Goal: Task Accomplishment & Management: Complete application form

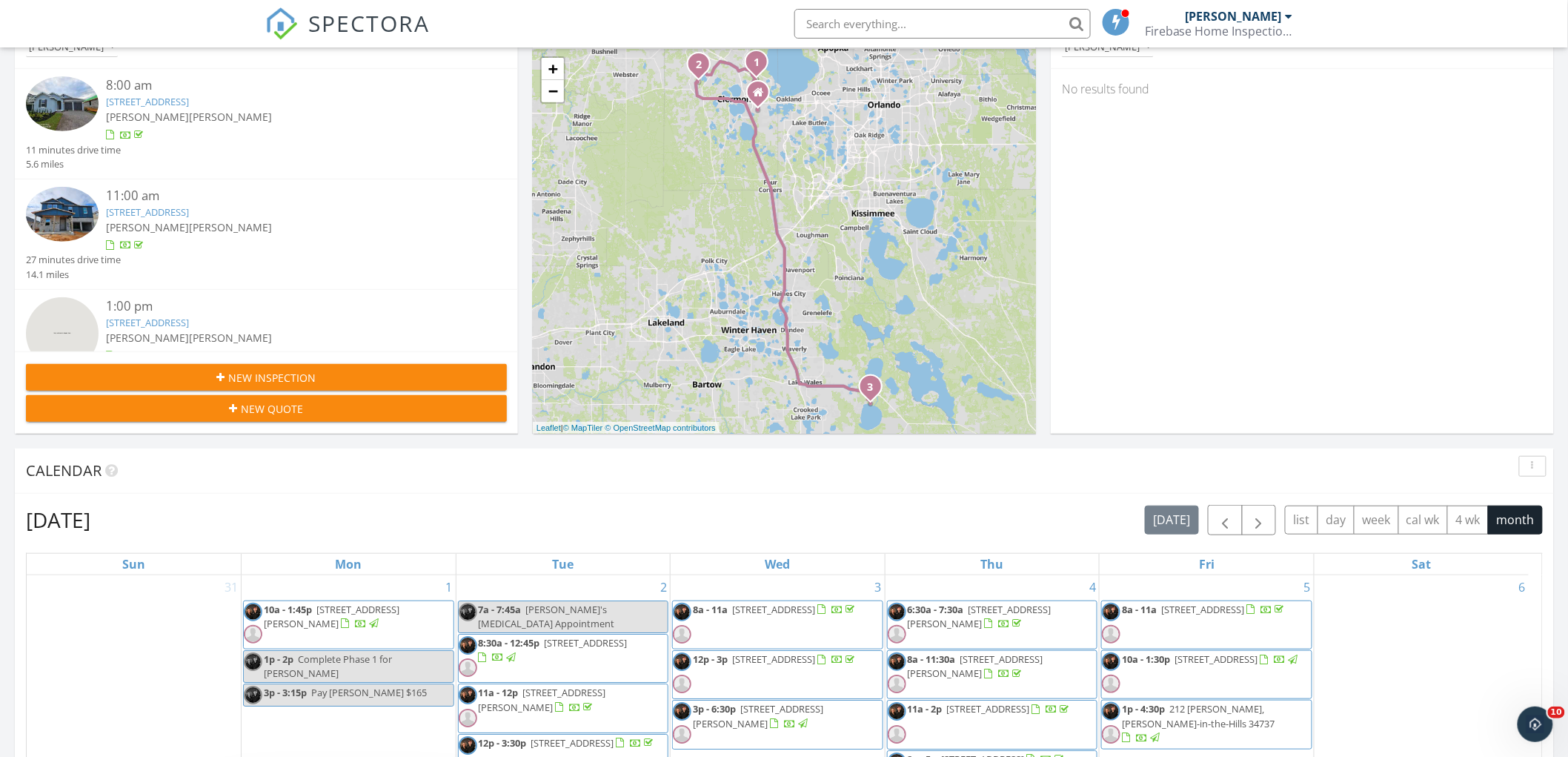
scroll to position [83, 0]
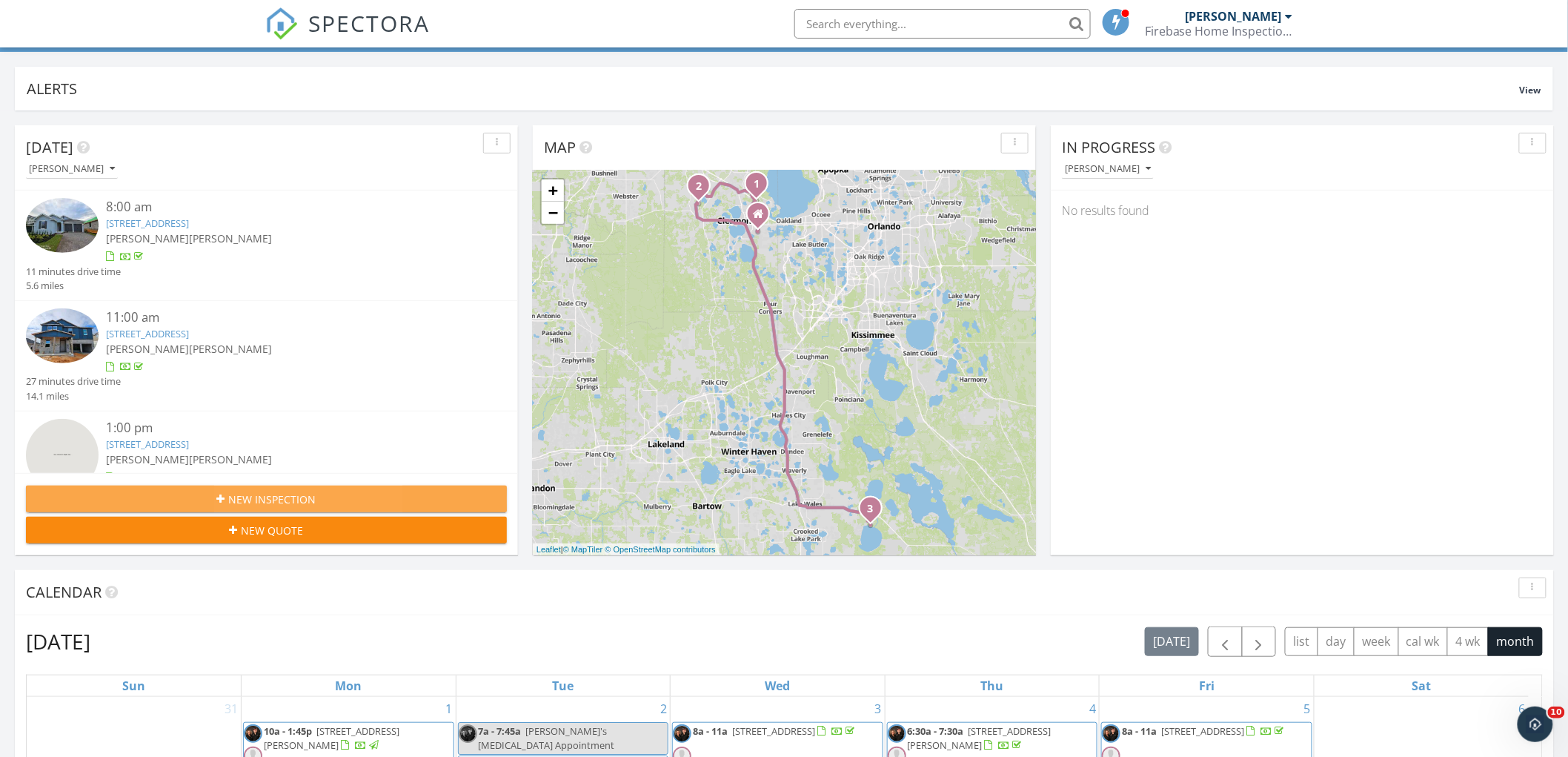
click at [293, 501] on span "New Inspection" at bounding box center [273, 499] width 87 height 16
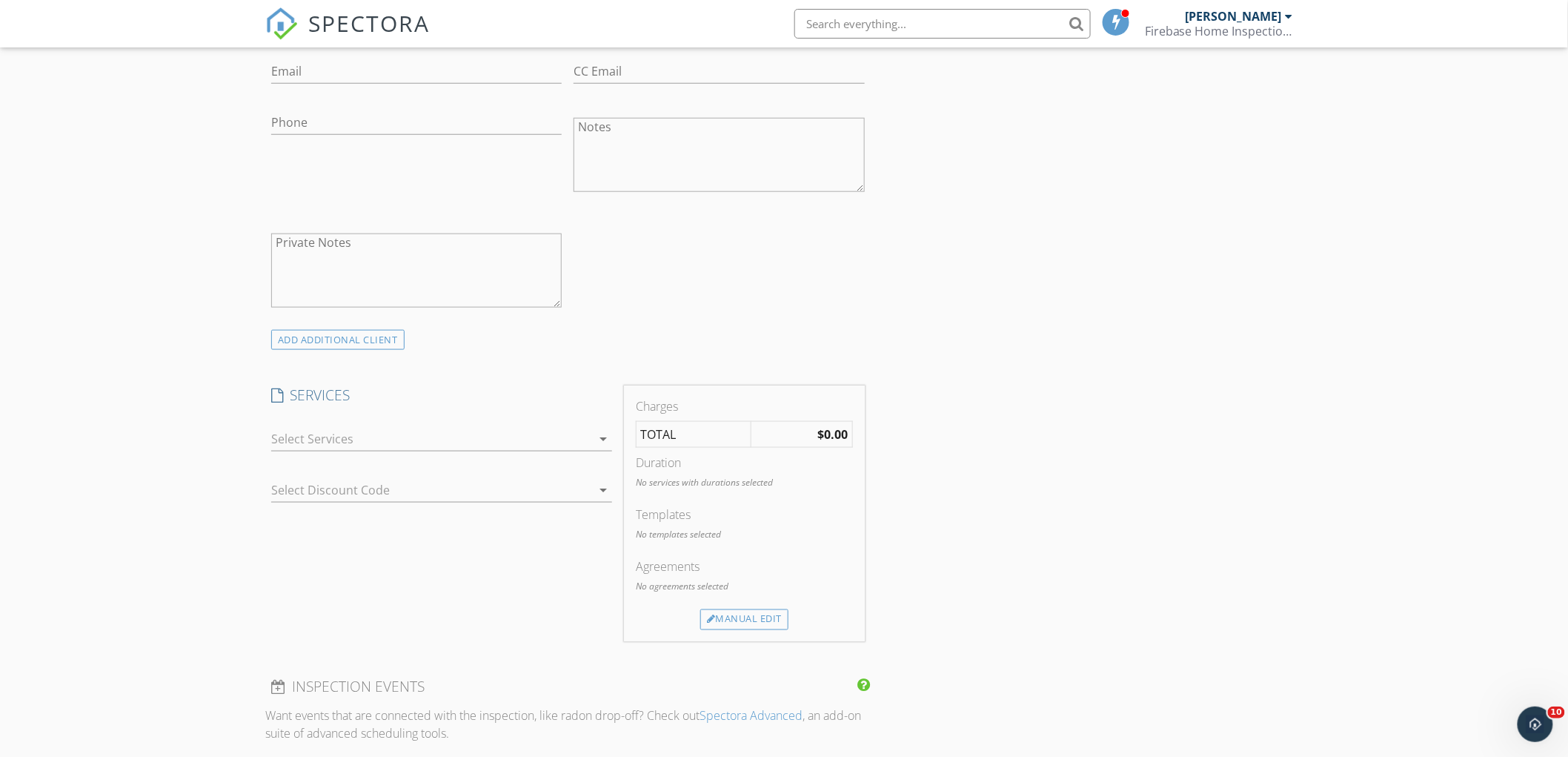
click at [308, 441] on div at bounding box center [431, 439] width 320 height 24
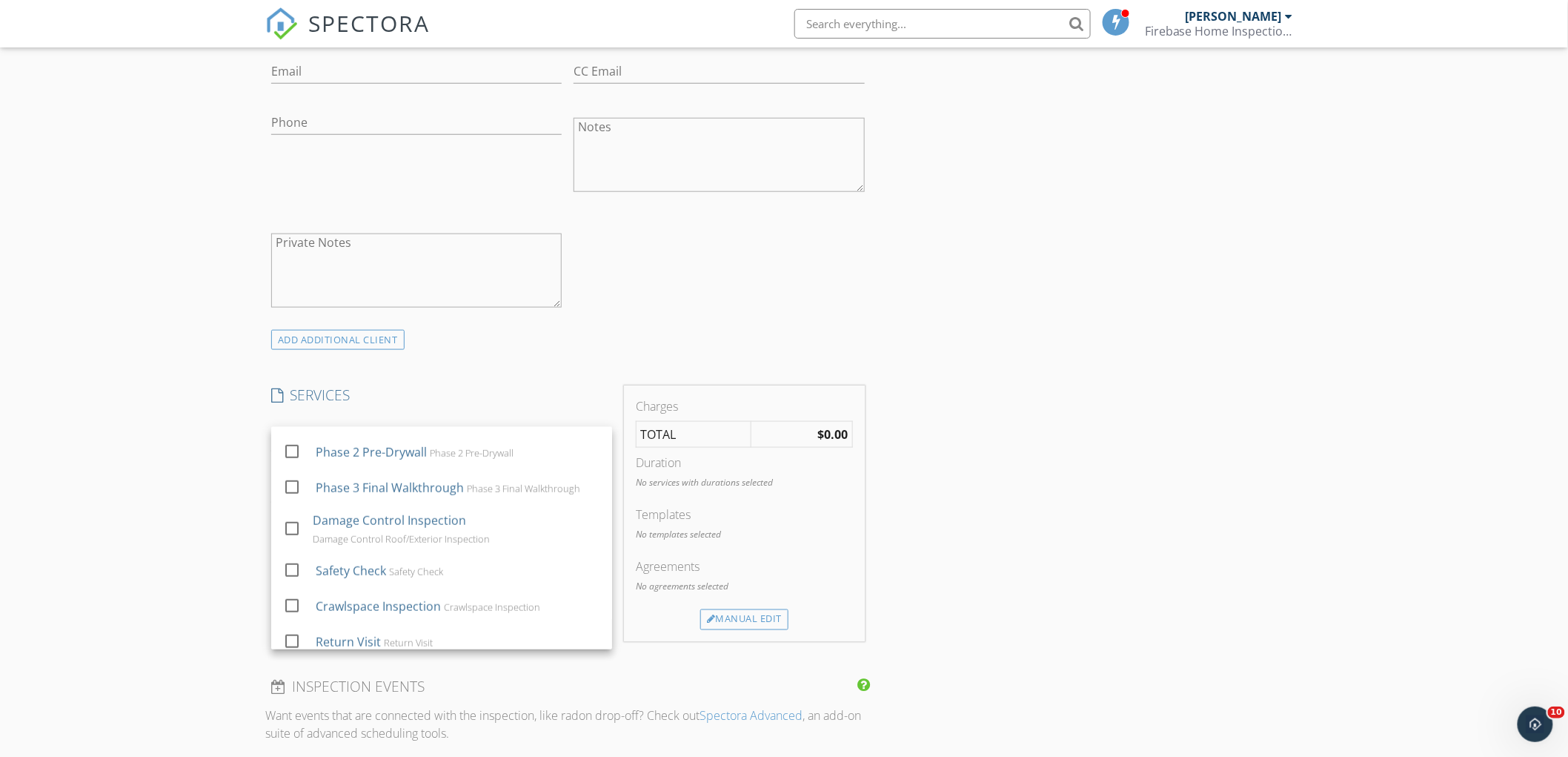
scroll to position [576, 0]
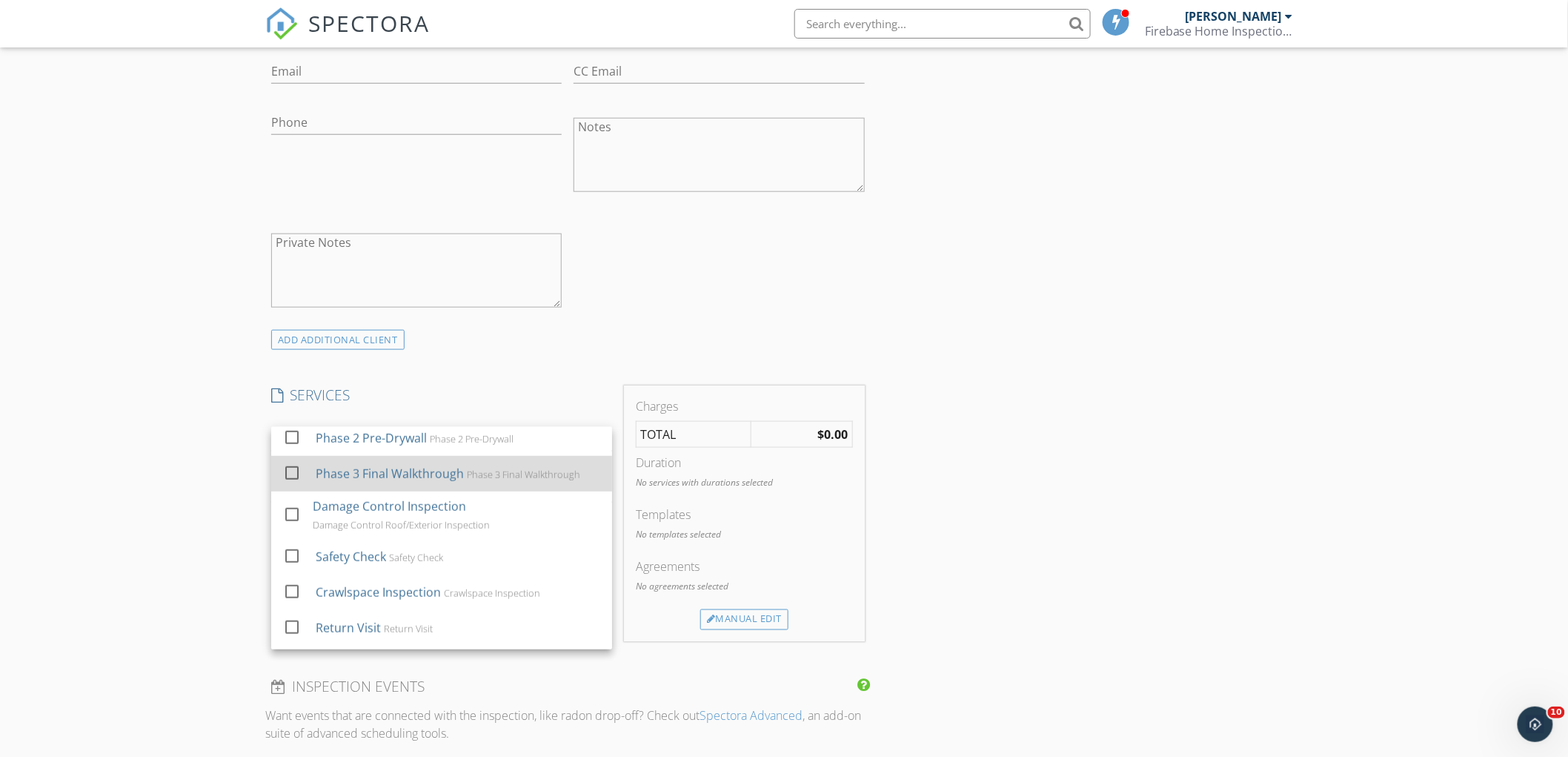
click at [386, 482] on div "Phase 3 Final Walkthrough" at bounding box center [390, 473] width 148 height 18
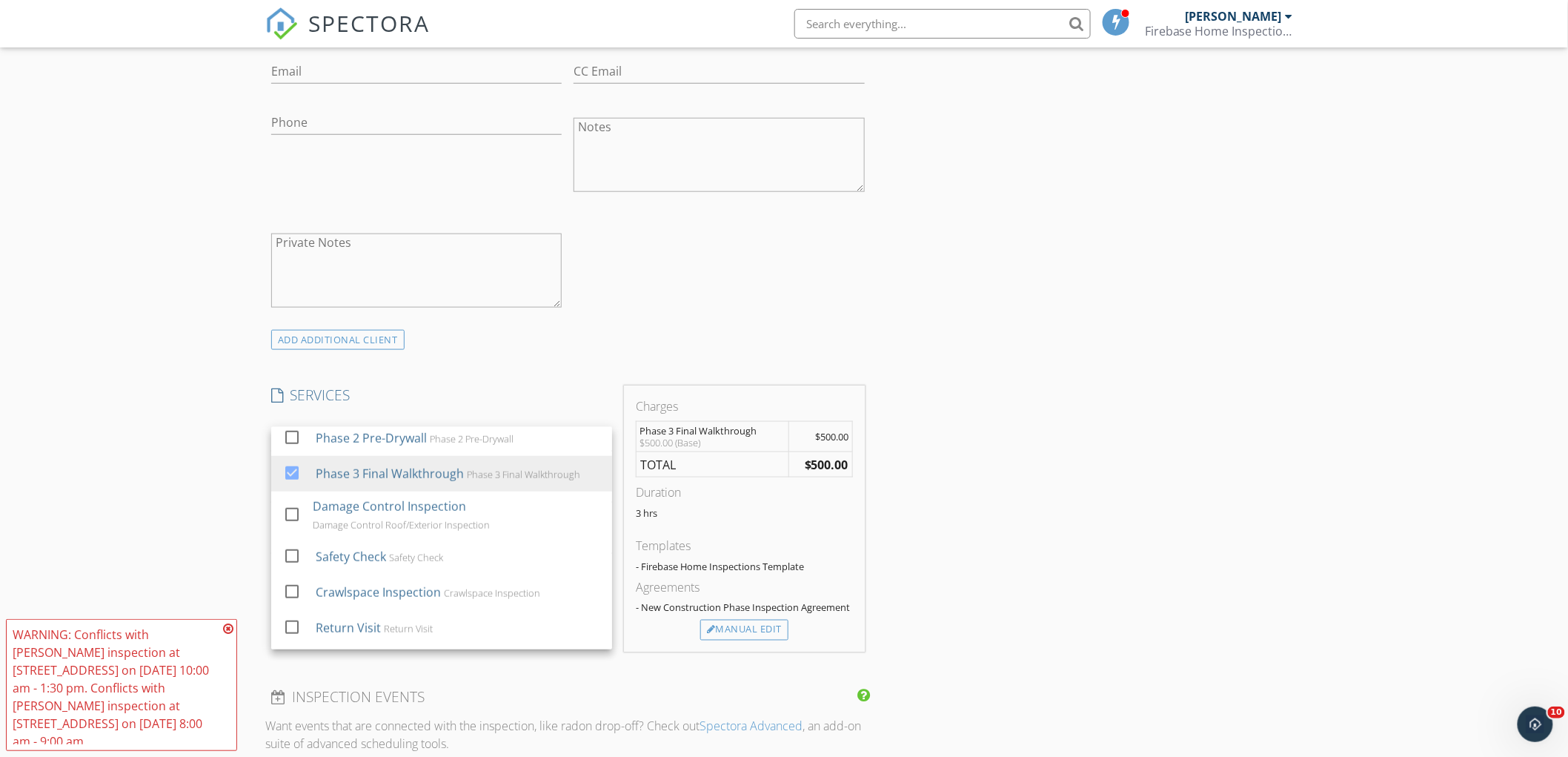
click at [153, 449] on div "New Inspection Click here to use the New Order Form INSPECTOR(S) check_box [PER…" at bounding box center [784, 640] width 1568 height 2260
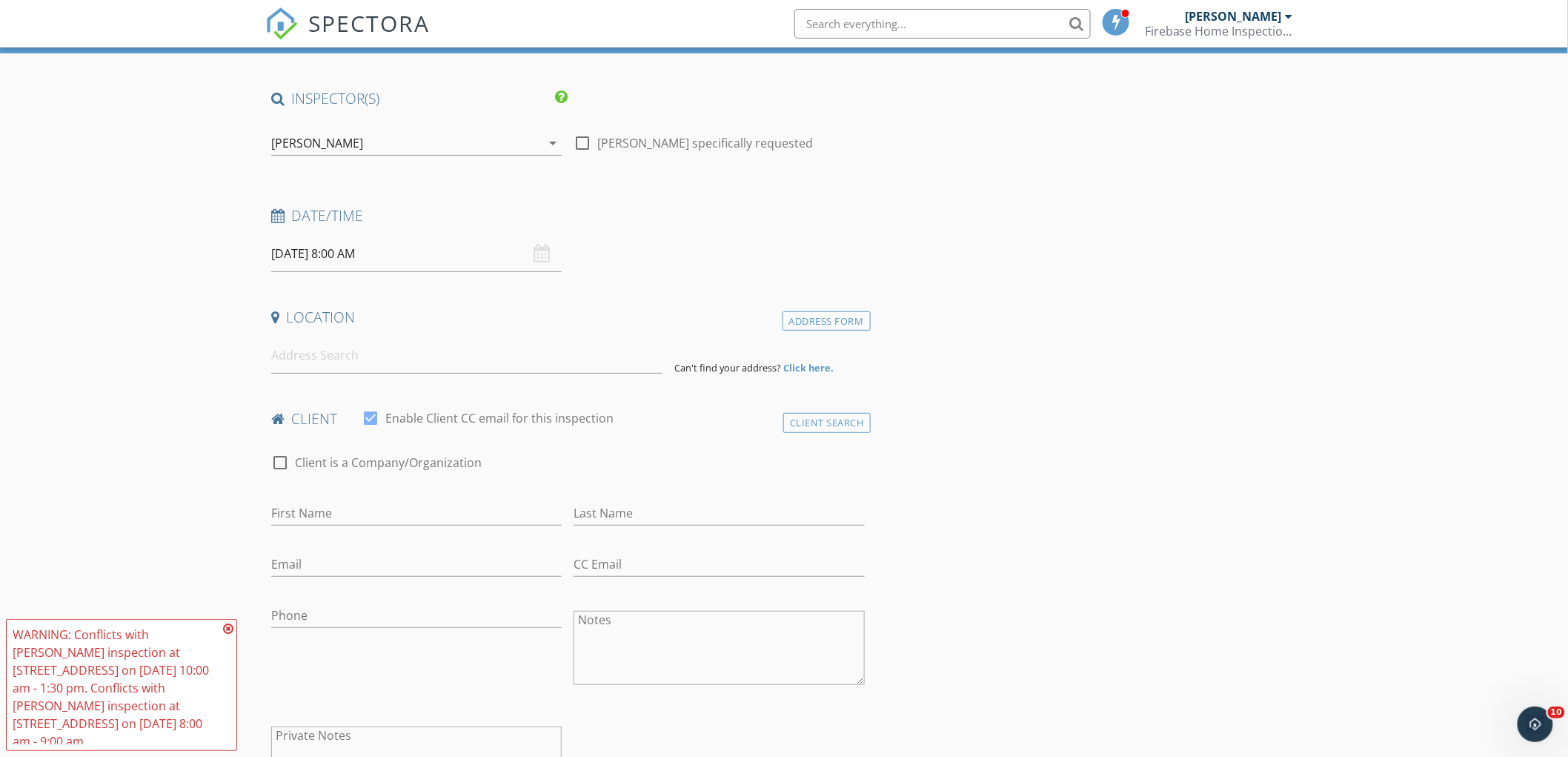
scroll to position [83, 0]
click at [840, 324] on div "Address Form" at bounding box center [826, 323] width 88 height 20
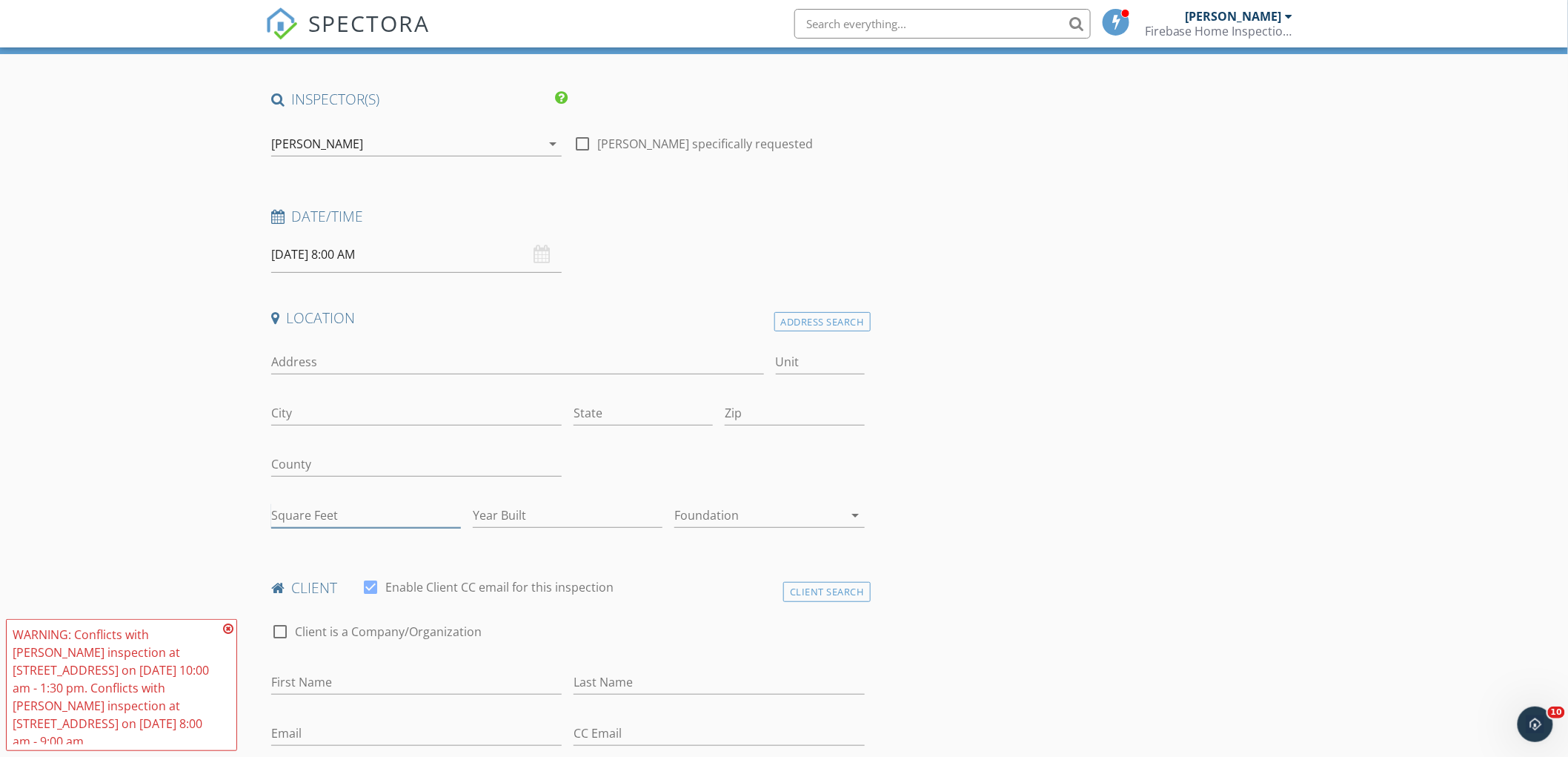
click at [349, 525] on input "Square Feet" at bounding box center [366, 516] width 190 height 24
type input "1989"
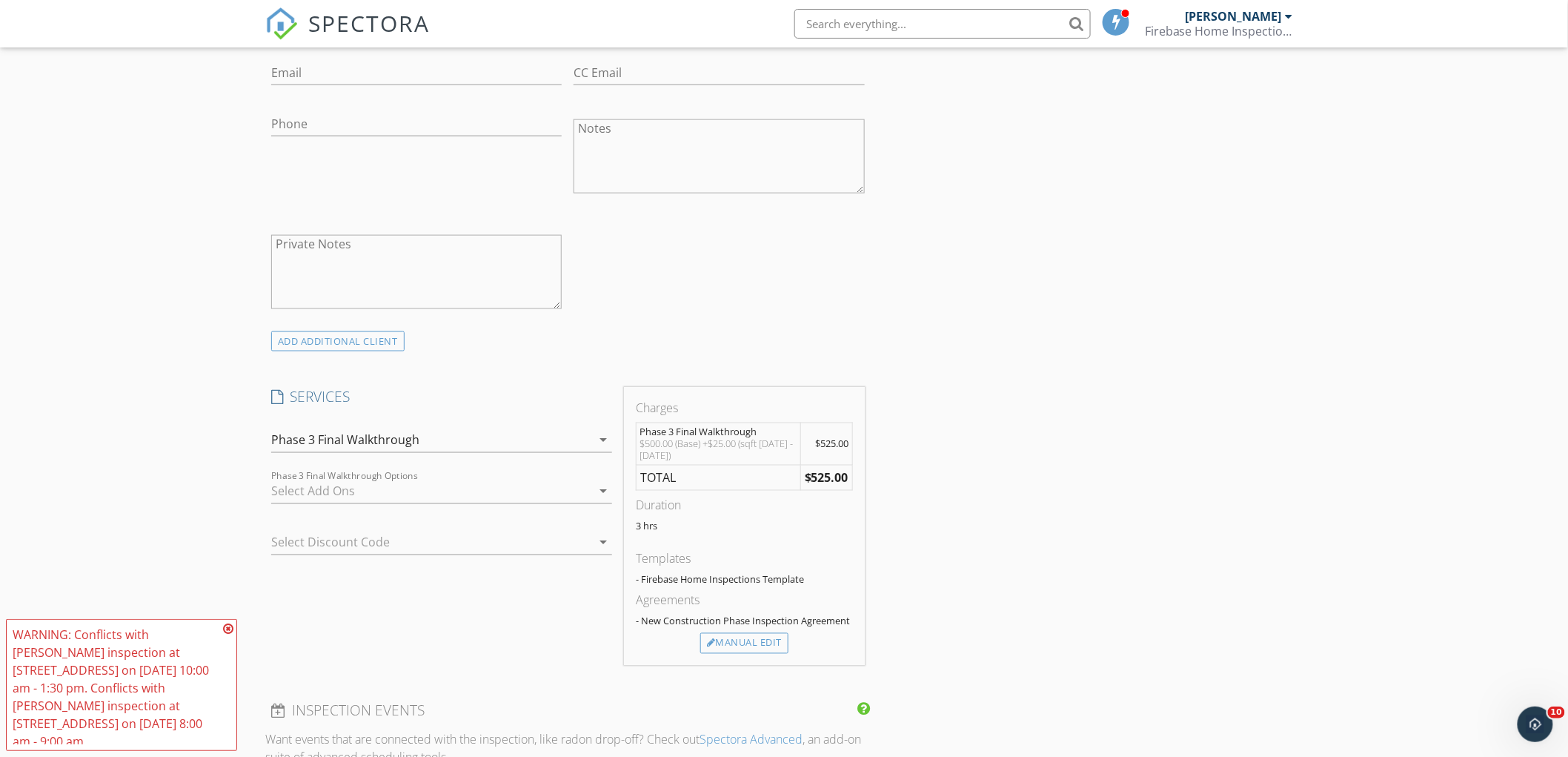
scroll to position [989, 0]
